Goal: Find contact information: Find contact information

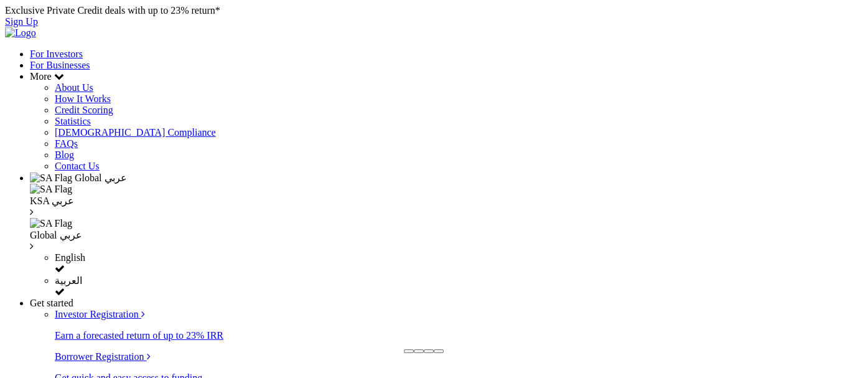
click at [100, 171] on link "Contact Us" at bounding box center [77, 166] width 45 height 11
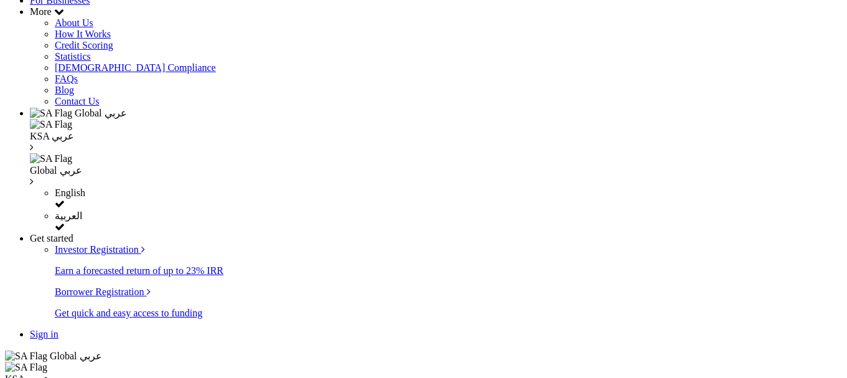
scroll to position [124, 0]
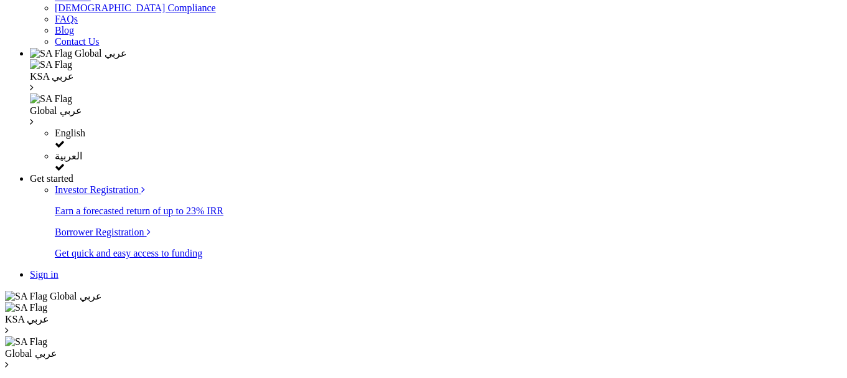
drag, startPoint x: 648, startPoint y: 172, endPoint x: 572, endPoint y: 171, distance: 75.3
copy link "971 558237344"
